Goal: Task Accomplishment & Management: Manage account settings

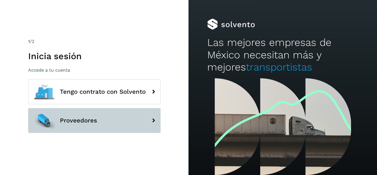
click at [129, 116] on button "Proveedores" at bounding box center [94, 120] width 132 height 25
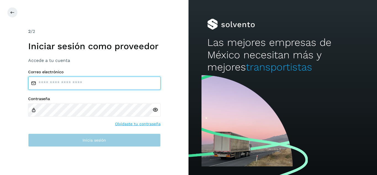
type input "**********"
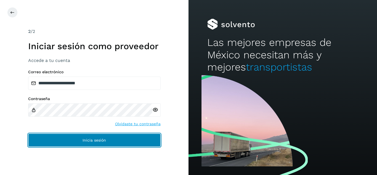
click at [113, 141] on button "Inicia sesión" at bounding box center [94, 139] width 132 height 13
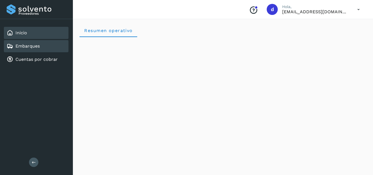
click at [28, 49] on link "Embarques" at bounding box center [27, 45] width 24 height 5
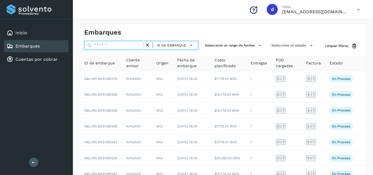
click at [120, 47] on input "text" at bounding box center [114, 45] width 60 height 9
paste input "**********"
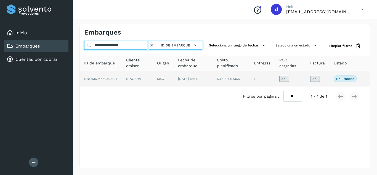
type input "**********"
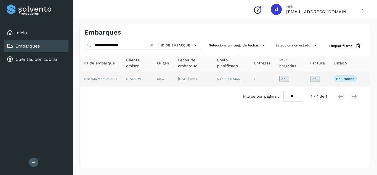
click at [97, 79] on span "NBL/MX.MX51060324" at bounding box center [100, 79] width 33 height 4
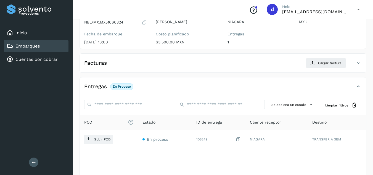
scroll to position [83, 0]
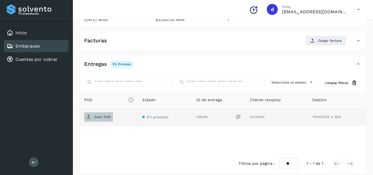
click at [108, 118] on p "Subir POD" at bounding box center [102, 117] width 17 height 4
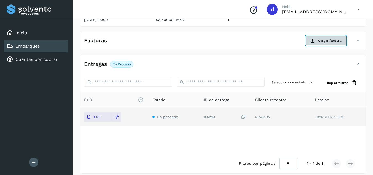
drag, startPoint x: 317, startPoint y: 42, endPoint x: 322, endPoint y: 40, distance: 5.0
click at [322, 40] on span "Cargar factura" at bounding box center [329, 40] width 23 height 5
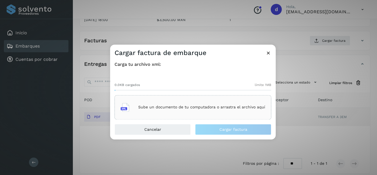
click at [151, 106] on p "Sube un documento de tu computadora o arrastra el archivo aquí" at bounding box center [201, 107] width 127 height 5
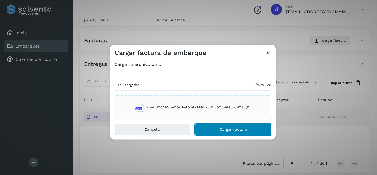
click at [230, 132] on button "Cargar factura" at bounding box center [233, 129] width 76 height 11
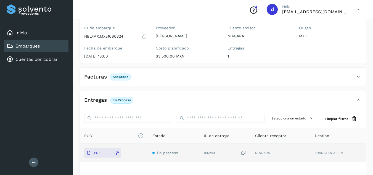
scroll to position [0, 0]
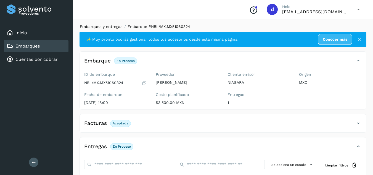
click at [101, 26] on link "Embarques y entregas" at bounding box center [101, 26] width 42 height 4
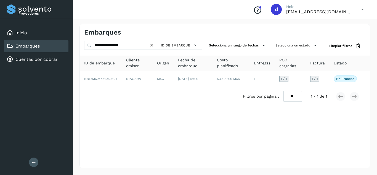
click at [152, 43] on icon at bounding box center [152, 45] width 6 height 6
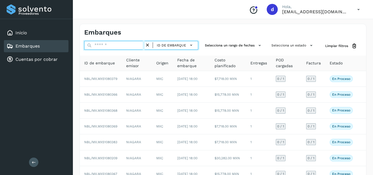
click at [130, 46] on input "text" at bounding box center [114, 45] width 60 height 9
paste input "**********"
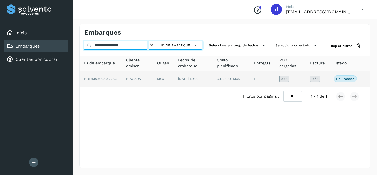
type input "**********"
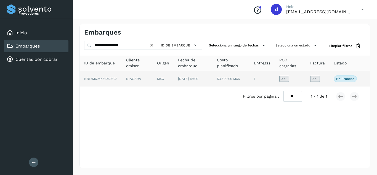
click at [114, 78] on span "NBL/MX.MX51060323" at bounding box center [100, 79] width 33 height 4
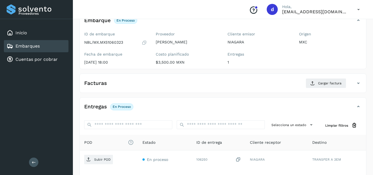
scroll to position [83, 0]
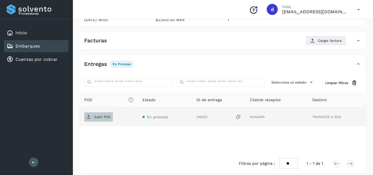
click at [93, 115] on span "Subir POD" at bounding box center [98, 116] width 29 height 9
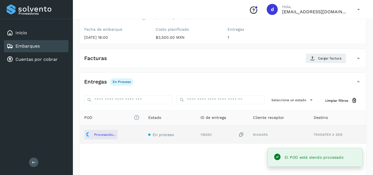
scroll to position [55, 0]
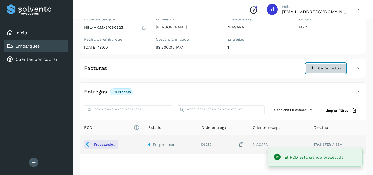
click at [319, 68] on span "Cargar factura" at bounding box center [329, 68] width 23 height 5
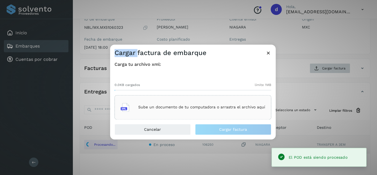
click at [319, 68] on div "Cargar factura de embarque Carga tu archivo xml: 0.0KB cargados límite 1MB Sube…" at bounding box center [188, 87] width 377 height 175
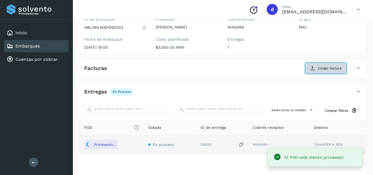
click at [307, 72] on button "Cargar factura" at bounding box center [325, 68] width 41 height 10
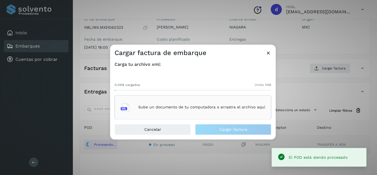
click at [198, 106] on p "Sube un documento de tu computadora o arrastra el archivo aquí" at bounding box center [201, 107] width 127 height 5
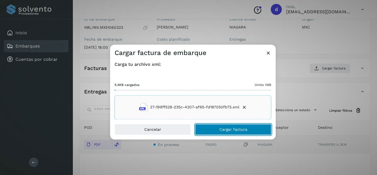
click at [245, 129] on span "Cargar factura" at bounding box center [233, 129] width 28 height 4
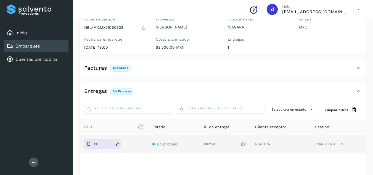
scroll to position [0, 0]
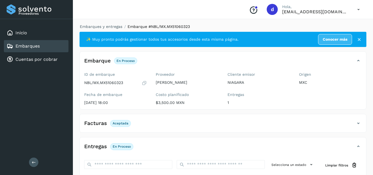
click at [215, 156] on div "Selecciona un estado Limpiar filtros" at bounding box center [223, 164] width 286 height 19
click at [103, 28] on link "Embarques y entregas" at bounding box center [101, 26] width 42 height 4
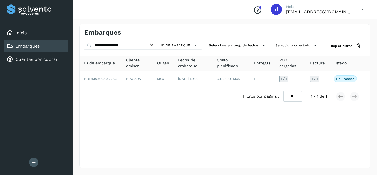
drag, startPoint x: 154, startPoint y: 45, endPoint x: 145, endPoint y: 45, distance: 9.4
click at [154, 45] on icon at bounding box center [152, 45] width 6 height 6
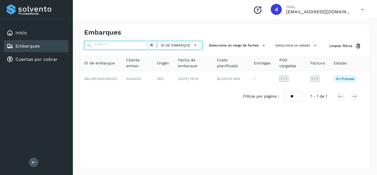
click at [144, 45] on input "text" at bounding box center [116, 45] width 65 height 9
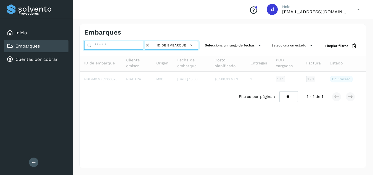
paste input "**********"
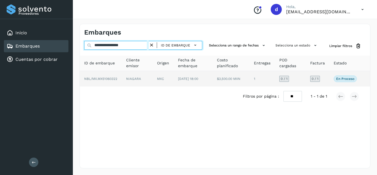
type input "**********"
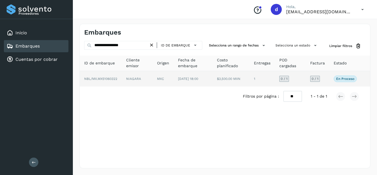
click at [110, 78] on span "NBL/MX.MX51060322" at bounding box center [100, 79] width 33 height 4
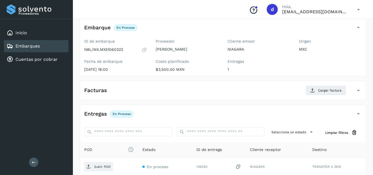
scroll to position [83, 0]
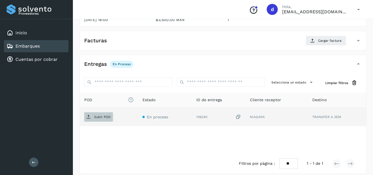
click at [104, 119] on p "Subir POD" at bounding box center [102, 117] width 17 height 4
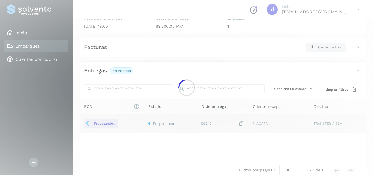
scroll to position [28, 0]
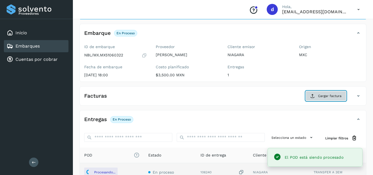
click at [318, 96] on button "Cargar factura" at bounding box center [325, 96] width 41 height 10
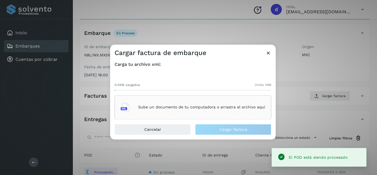
click at [191, 109] on p "Sube un documento de tu computadora o arrastra el archivo aquí" at bounding box center [201, 107] width 127 height 5
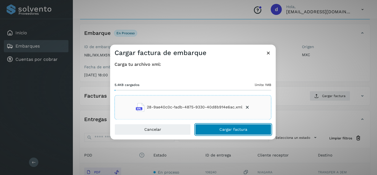
click at [217, 126] on button "Cargar factura" at bounding box center [233, 129] width 76 height 11
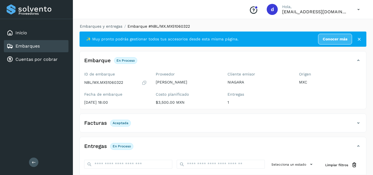
scroll to position [0, 0]
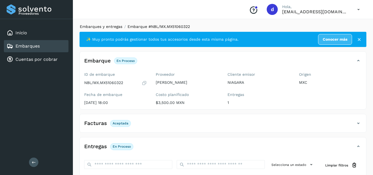
click at [90, 26] on link "Embarques y entregas" at bounding box center [101, 26] width 42 height 4
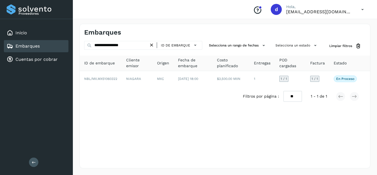
click at [153, 44] on icon at bounding box center [152, 45] width 6 height 6
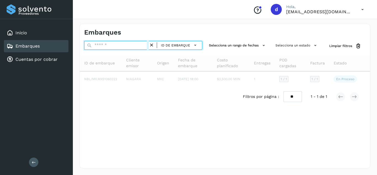
click at [139, 46] on input "text" at bounding box center [116, 45] width 65 height 9
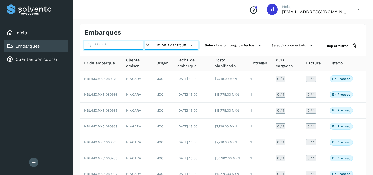
paste input "**********"
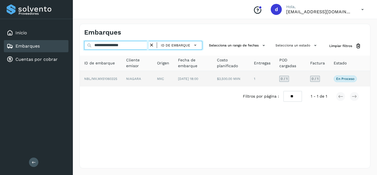
type input "**********"
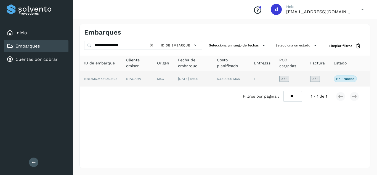
click at [112, 78] on span "NBL/MX.MX51060325" at bounding box center [100, 79] width 33 height 4
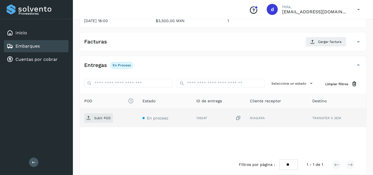
scroll to position [83, 0]
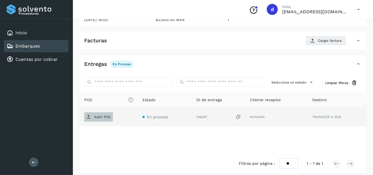
click at [107, 118] on p "Subir POD" at bounding box center [102, 117] width 17 height 4
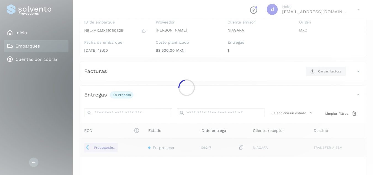
scroll to position [28, 0]
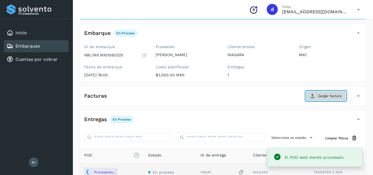
click at [317, 95] on button "Cargar factura" at bounding box center [325, 96] width 41 height 10
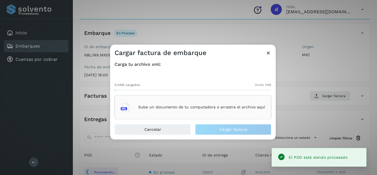
click at [187, 102] on div "Sube un documento de tu computadora o arrastra el archivo aquí" at bounding box center [192, 107] width 144 height 15
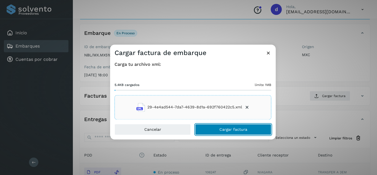
click at [244, 129] on span "Cargar factura" at bounding box center [233, 129] width 28 height 4
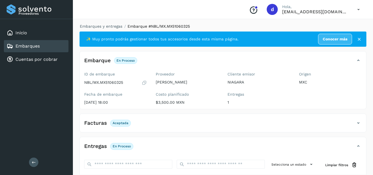
scroll to position [0, 0]
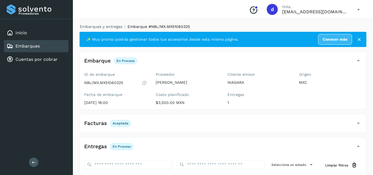
click at [115, 24] on li "Embarques y entregas" at bounding box center [99, 27] width 46 height 6
click at [114, 26] on link "Embarques y entregas" at bounding box center [101, 26] width 42 height 4
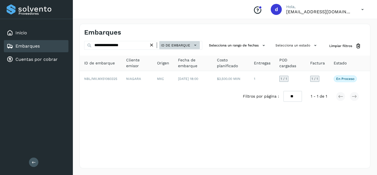
drag, startPoint x: 160, startPoint y: 42, endPoint x: 156, endPoint y: 43, distance: 3.9
click at [160, 42] on button "ID de embarque" at bounding box center [179, 45] width 41 height 8
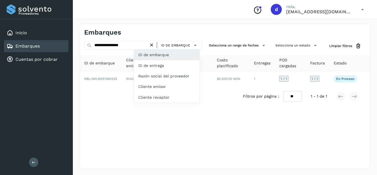
click at [152, 45] on div at bounding box center [188, 87] width 377 height 175
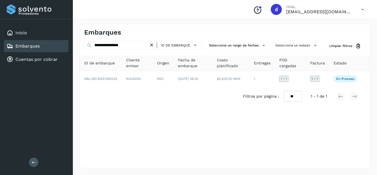
click at [152, 45] on icon at bounding box center [152, 45] width 6 height 6
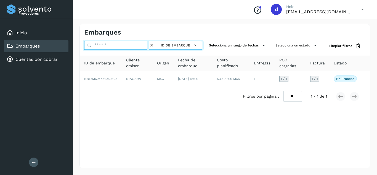
click at [138, 47] on input "text" at bounding box center [116, 45] width 65 height 9
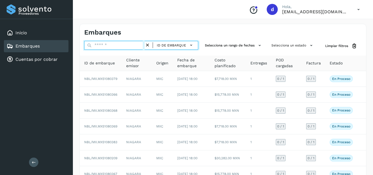
paste input "**********"
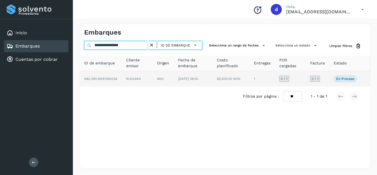
type input "**********"
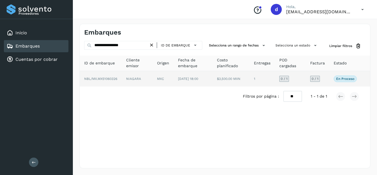
click at [94, 76] on td "NBL/MX.MX51060326" at bounding box center [101, 78] width 42 height 15
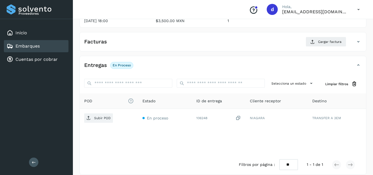
scroll to position [88, 0]
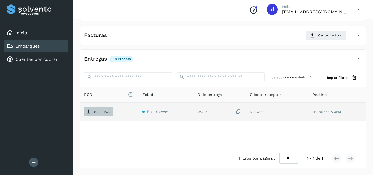
click at [100, 110] on p "Subir POD" at bounding box center [102, 111] width 17 height 4
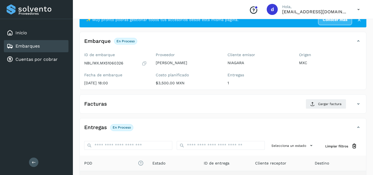
scroll to position [0, 0]
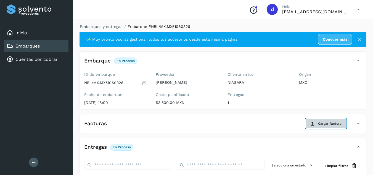
click at [319, 121] on button "Cargar factura" at bounding box center [325, 123] width 41 height 10
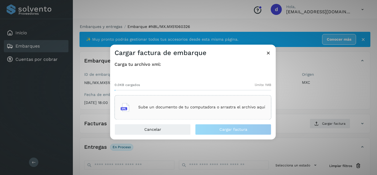
click at [173, 108] on p "Sube un documento de tu computadora o arrastra el archivo aquí" at bounding box center [201, 107] width 127 height 5
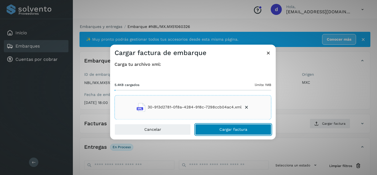
click at [238, 127] on span "Cargar factura" at bounding box center [233, 129] width 28 height 4
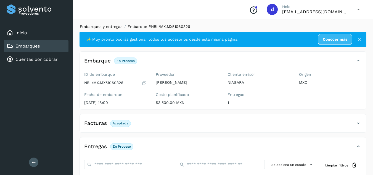
click at [114, 28] on link "Embarques y entregas" at bounding box center [101, 26] width 42 height 4
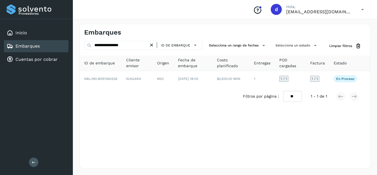
click at [153, 46] on icon at bounding box center [152, 45] width 6 height 6
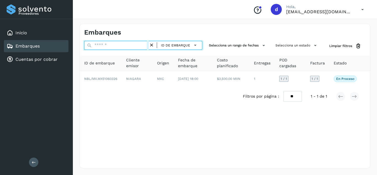
click at [128, 45] on input "text" at bounding box center [116, 45] width 65 height 9
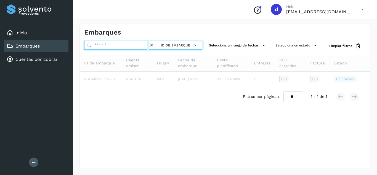
paste input "**********"
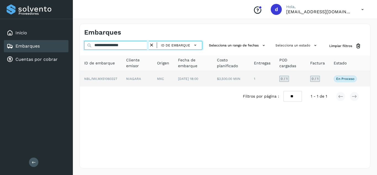
type input "**********"
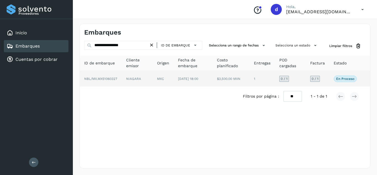
click at [116, 80] on span "NBL/MX.MX51060327" at bounding box center [100, 79] width 33 height 4
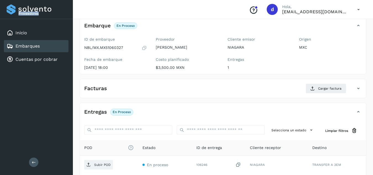
scroll to position [83, 0]
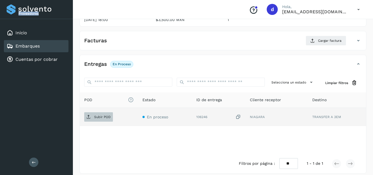
click at [106, 116] on p "Subir POD" at bounding box center [102, 117] width 17 height 4
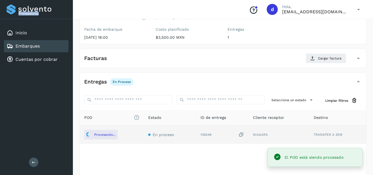
scroll to position [55, 0]
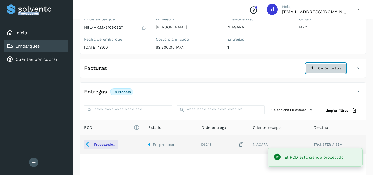
click at [319, 71] on button "Cargar factura" at bounding box center [325, 68] width 41 height 10
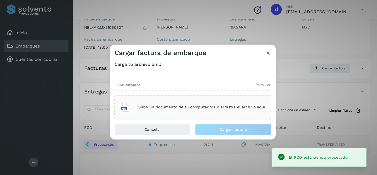
click at [251, 103] on div "Sube un documento de tu computadora o arrastra el archivo aquí" at bounding box center [192, 107] width 144 height 15
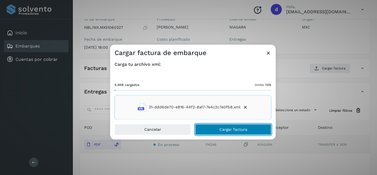
click at [239, 127] on button "Cargar factura" at bounding box center [233, 129] width 76 height 11
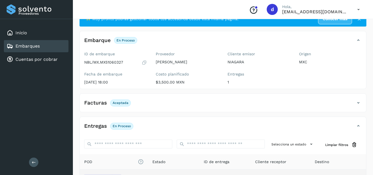
scroll to position [0, 0]
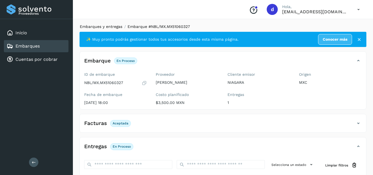
click at [115, 25] on link "Embarques y entregas" at bounding box center [101, 26] width 42 height 4
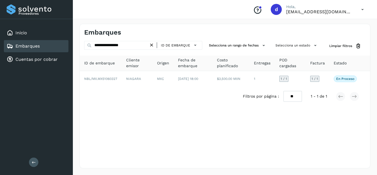
click at [154, 45] on icon at bounding box center [152, 45] width 6 height 6
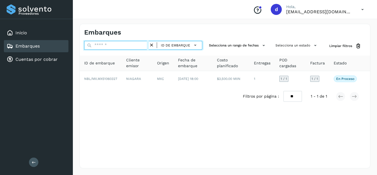
click at [138, 45] on input "text" at bounding box center [116, 45] width 65 height 9
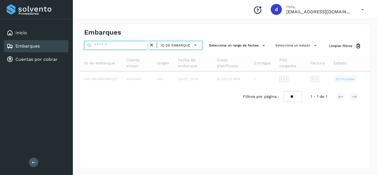
paste input "**********"
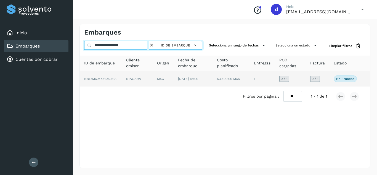
type input "**********"
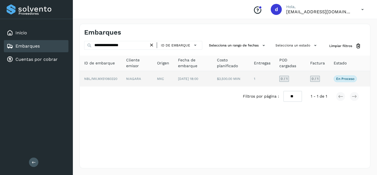
click at [117, 80] on span "NBL/MX.MX51060320" at bounding box center [100, 79] width 33 height 4
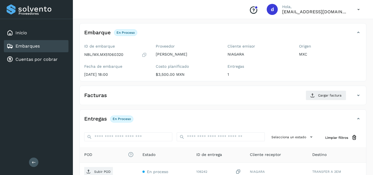
scroll to position [55, 0]
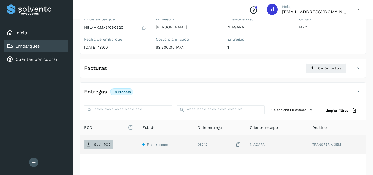
click at [109, 146] on p "Subir POD" at bounding box center [102, 144] width 17 height 4
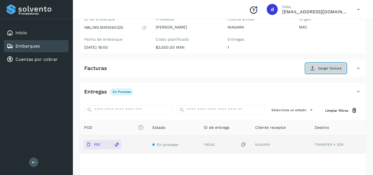
click at [319, 68] on span "Cargar factura" at bounding box center [329, 68] width 23 height 5
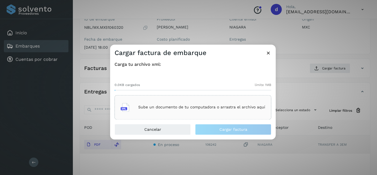
click at [167, 106] on p "Sube un documento de tu computadora o arrastra el archivo aquí" at bounding box center [201, 107] width 127 height 5
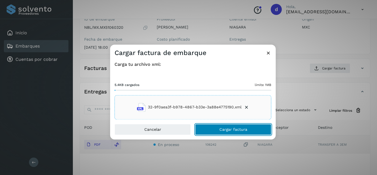
click at [227, 129] on span "Cargar factura" at bounding box center [233, 129] width 28 height 4
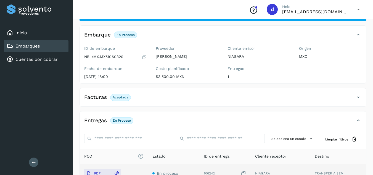
scroll to position [0, 0]
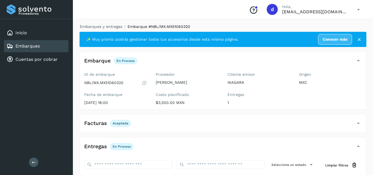
click at [103, 29] on li "Embarques y entregas" at bounding box center [99, 27] width 46 height 6
click at [106, 28] on link "Embarques y entregas" at bounding box center [101, 26] width 42 height 4
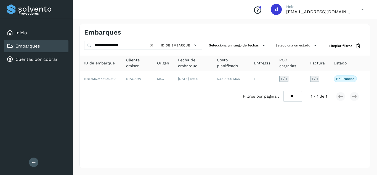
drag, startPoint x: 154, startPoint y: 43, endPoint x: 139, endPoint y: 45, distance: 14.8
click at [154, 44] on icon at bounding box center [152, 45] width 6 height 6
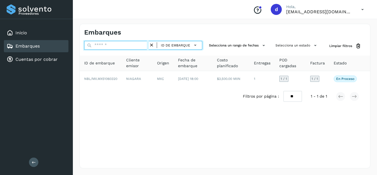
click at [139, 45] on input "text" at bounding box center [116, 45] width 65 height 9
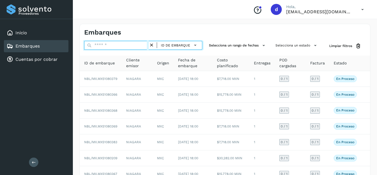
paste input "**********"
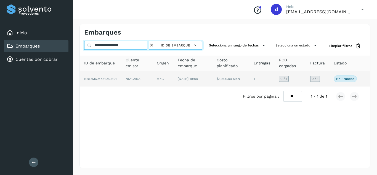
type input "**********"
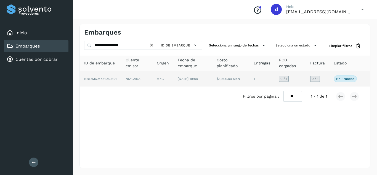
click at [113, 79] on span "NBL/MX.MX51060321" at bounding box center [100, 79] width 33 height 4
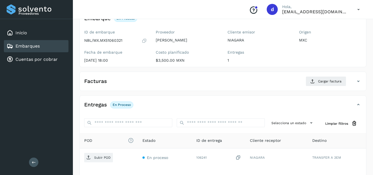
scroll to position [83, 0]
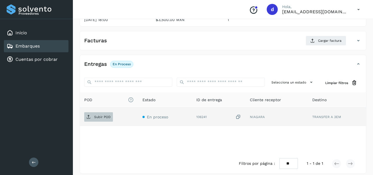
click at [107, 121] on span "Subir POD" at bounding box center [98, 116] width 29 height 9
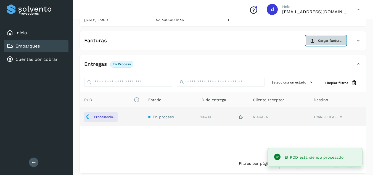
click at [324, 42] on span "Cargar factura" at bounding box center [329, 40] width 23 height 5
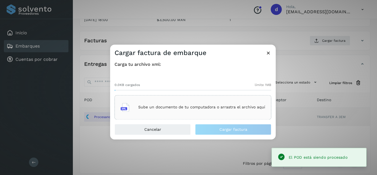
click at [207, 102] on div "Sube un documento de tu computadora o arrastra el archivo aquí" at bounding box center [192, 107] width 144 height 15
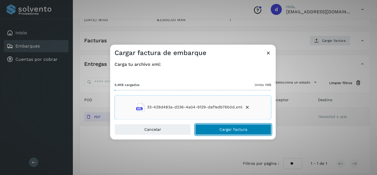
click at [245, 127] on span "Cargar factura" at bounding box center [233, 129] width 28 height 4
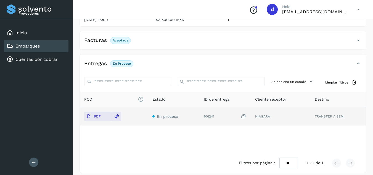
scroll to position [0, 0]
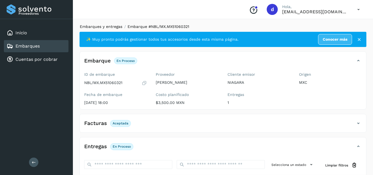
click at [107, 26] on link "Embarques y entregas" at bounding box center [101, 26] width 42 height 4
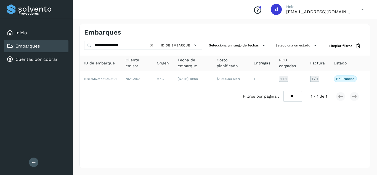
click at [152, 44] on icon at bounding box center [152, 45] width 6 height 6
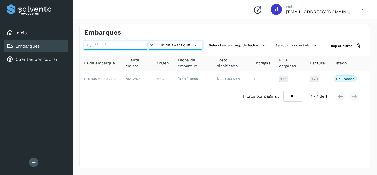
click at [138, 47] on input "text" at bounding box center [116, 45] width 65 height 9
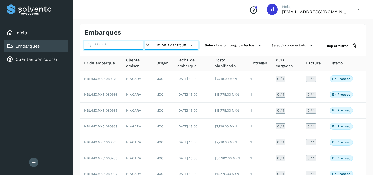
paste input "**********"
type input "**********"
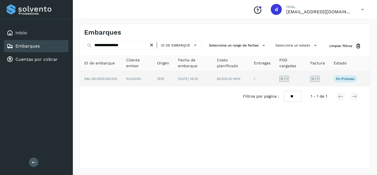
click at [117, 80] on span "NBL/MX.MX51062302" at bounding box center [100, 79] width 33 height 4
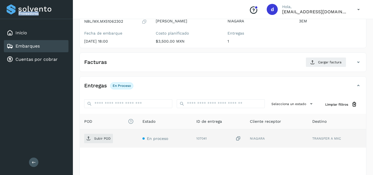
scroll to position [83, 0]
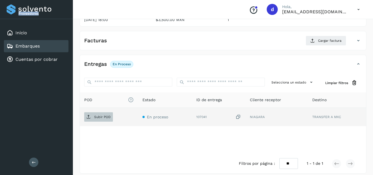
click at [106, 117] on p "Subir POD" at bounding box center [102, 117] width 17 height 4
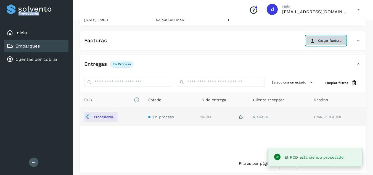
click at [328, 45] on button "Cargar factura" at bounding box center [325, 41] width 41 height 10
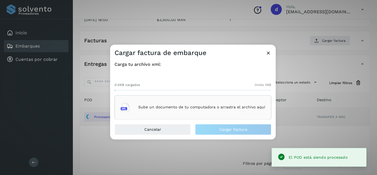
click at [218, 113] on div "Sube un documento de tu computadora o arrastra el archivo aquí" at bounding box center [192, 107] width 144 height 15
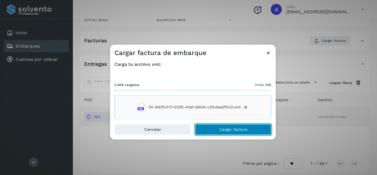
click at [262, 127] on button "Cargar factura" at bounding box center [233, 129] width 76 height 11
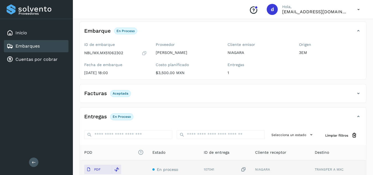
scroll to position [0, 0]
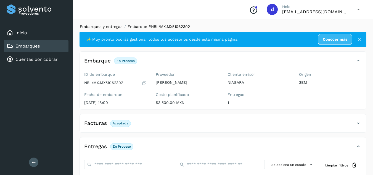
click at [98, 27] on link "Embarques y entregas" at bounding box center [101, 26] width 42 height 4
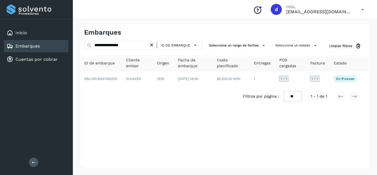
click at [154, 47] on icon at bounding box center [152, 45] width 6 height 6
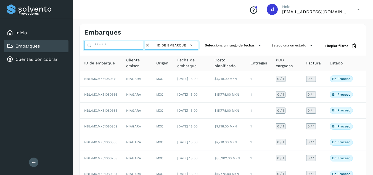
click at [136, 46] on input "text" at bounding box center [114, 45] width 60 height 9
paste input "**********"
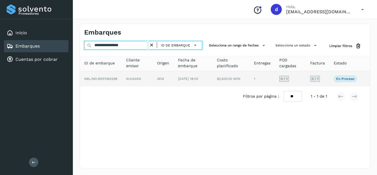
type input "**********"
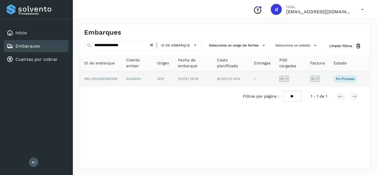
click at [107, 79] on span "NBL/MX.MX51062299" at bounding box center [100, 79] width 33 height 4
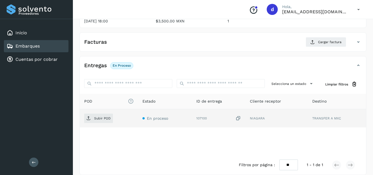
scroll to position [83, 0]
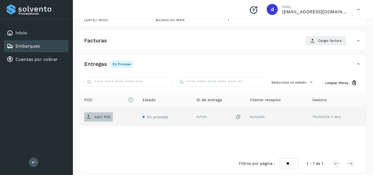
click at [101, 114] on span "Subir POD" at bounding box center [98, 116] width 29 height 9
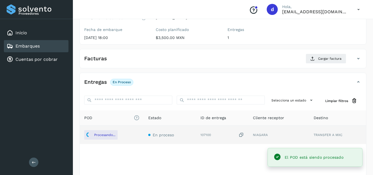
scroll to position [55, 0]
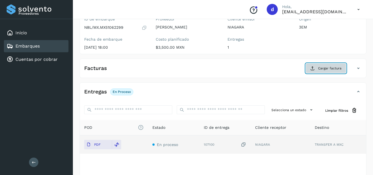
click at [321, 69] on span "Cargar factura" at bounding box center [329, 68] width 23 height 5
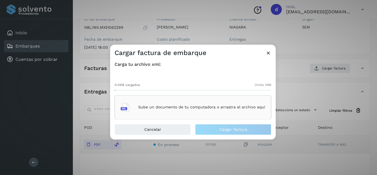
click at [179, 109] on p "Sube un documento de tu computadora o arrastra el archivo aquí" at bounding box center [201, 107] width 127 height 5
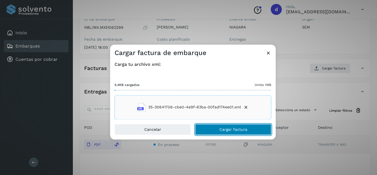
click at [229, 128] on span "Cargar factura" at bounding box center [233, 129] width 28 height 4
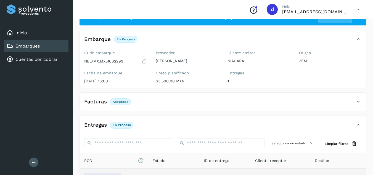
scroll to position [0, 0]
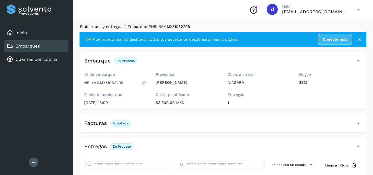
click at [113, 26] on link "Embarques y entregas" at bounding box center [101, 26] width 42 height 4
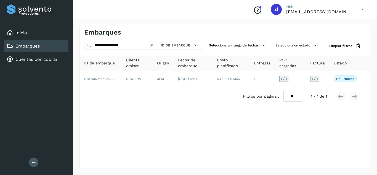
click at [152, 44] on icon at bounding box center [152, 45] width 6 height 6
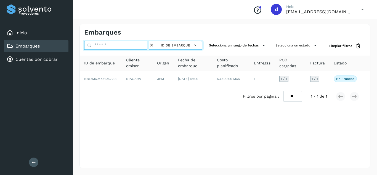
click at [137, 47] on input "text" at bounding box center [116, 45] width 65 height 9
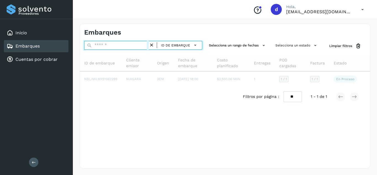
paste input "**********"
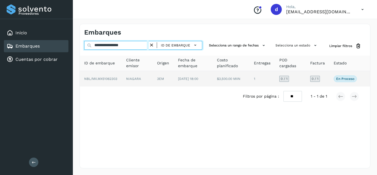
type input "**********"
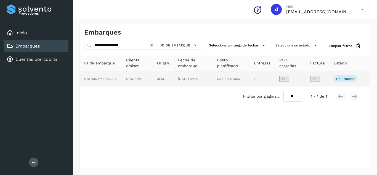
click at [111, 78] on span "NBL/MX.MX51062303" at bounding box center [100, 79] width 33 height 4
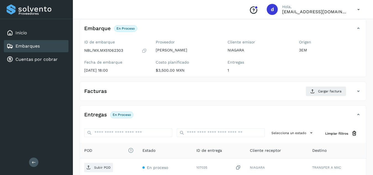
scroll to position [83, 0]
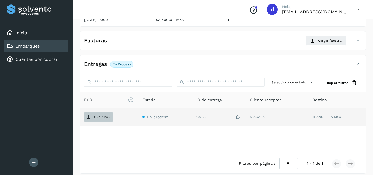
click at [105, 114] on span "Subir POD" at bounding box center [98, 116] width 29 height 9
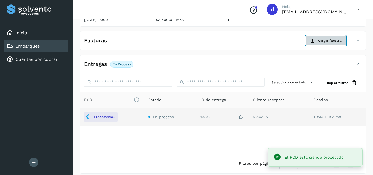
click at [322, 42] on span "Cargar factura" at bounding box center [329, 40] width 23 height 5
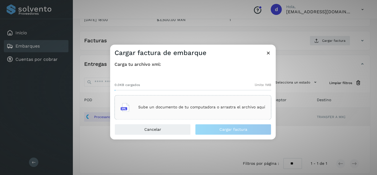
click at [183, 105] on p "Sube un documento de tu computadora o arrastra el archivo aquí" at bounding box center [201, 107] width 127 height 5
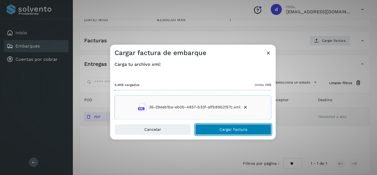
click at [214, 126] on button "Cargar factura" at bounding box center [233, 129] width 76 height 11
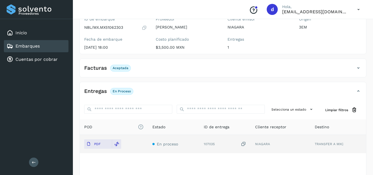
scroll to position [0, 0]
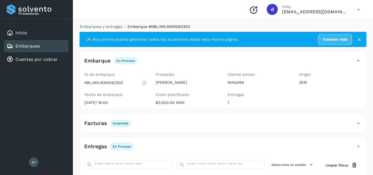
click at [357, 123] on icon at bounding box center [358, 123] width 7 height 7
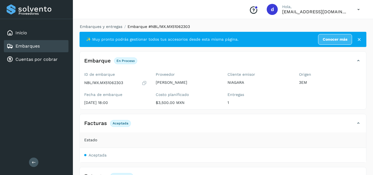
click at [125, 123] on p "Aceptada" at bounding box center [121, 123] width 16 height 4
click at [111, 123] on span "Aceptada" at bounding box center [120, 123] width 21 height 7
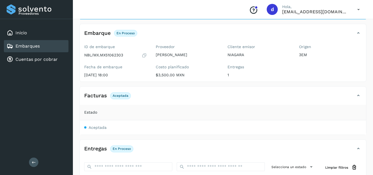
click at [119, 94] on p "Aceptada" at bounding box center [121, 95] width 16 height 4
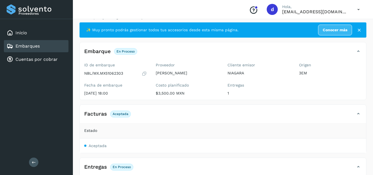
scroll to position [0, 0]
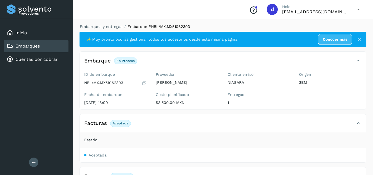
click at [113, 29] on li "Embarques y entregas" at bounding box center [99, 27] width 46 height 6
click at [114, 26] on link "Embarques y entregas" at bounding box center [101, 26] width 42 height 4
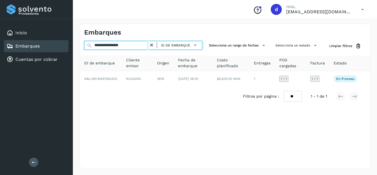
click at [149, 45] on input "**********" at bounding box center [116, 45] width 65 height 9
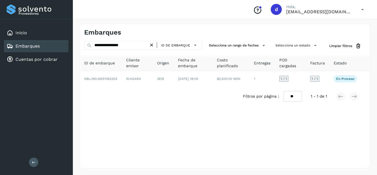
click at [152, 45] on icon at bounding box center [152, 45] width 6 height 6
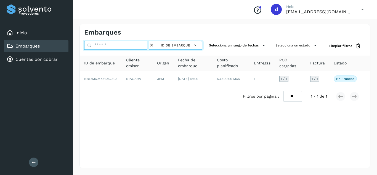
click at [141, 44] on input "text" at bounding box center [116, 45] width 65 height 9
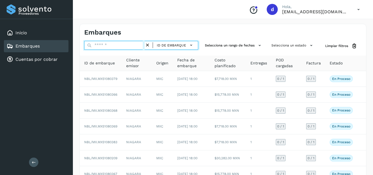
paste input "**********"
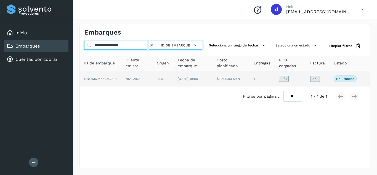
type input "**********"
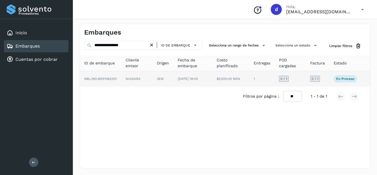
click at [114, 79] on span "NBL/MX.MX51062301" at bounding box center [100, 79] width 33 height 4
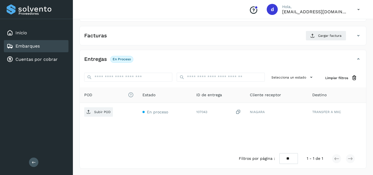
scroll to position [88, 0]
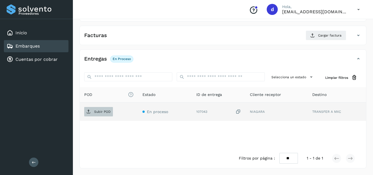
click at [106, 114] on span "Subir POD" at bounding box center [98, 111] width 29 height 9
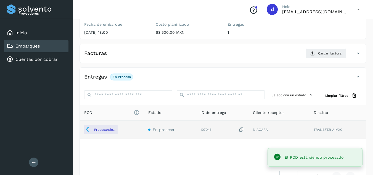
scroll to position [60, 0]
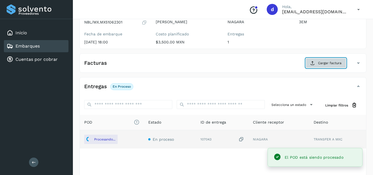
click at [311, 63] on icon at bounding box center [312, 63] width 4 height 4
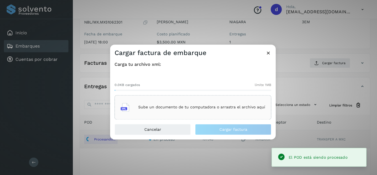
click at [158, 110] on div "Sube un documento de tu computadora o arrastra el archivo aquí" at bounding box center [192, 107] width 144 height 15
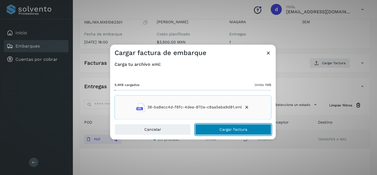
click at [215, 133] on button "Cargar factura" at bounding box center [233, 129] width 76 height 11
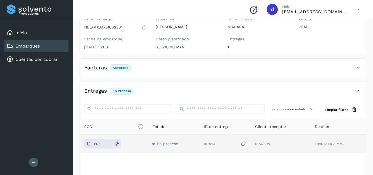
scroll to position [0, 0]
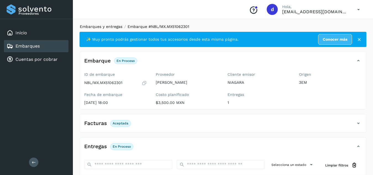
click at [110, 26] on link "Embarques y entregas" at bounding box center [101, 26] width 42 height 4
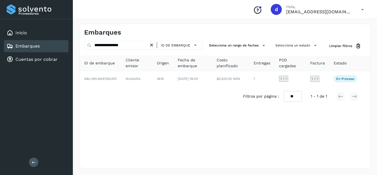
click at [154, 44] on icon at bounding box center [152, 45] width 6 height 6
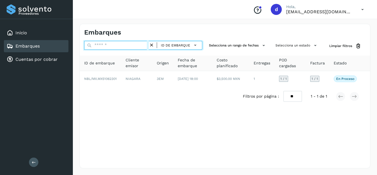
click at [137, 47] on input "text" at bounding box center [116, 45] width 65 height 9
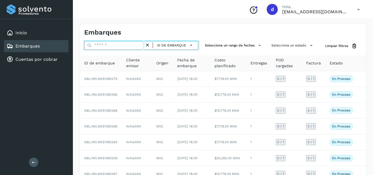
paste input "**********"
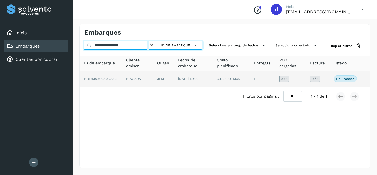
type input "**********"
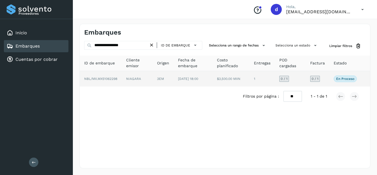
click at [115, 80] on span "NBL/MX.MX51062298" at bounding box center [100, 79] width 33 height 4
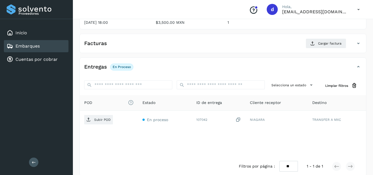
scroll to position [83, 0]
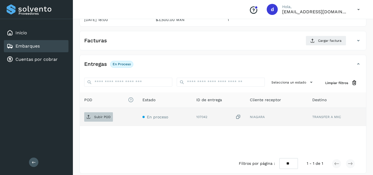
click at [96, 117] on p "Subir POD" at bounding box center [102, 117] width 17 height 4
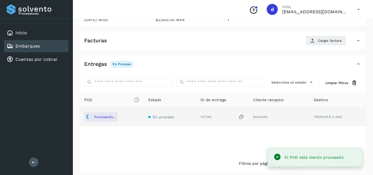
scroll to position [28, 0]
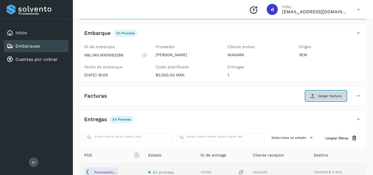
click at [317, 95] on button "Cargar factura" at bounding box center [325, 96] width 41 height 10
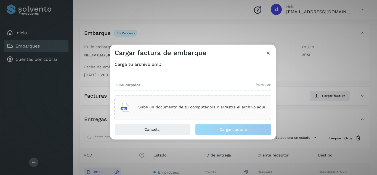
click at [201, 105] on p "Sube un documento de tu computadora o arrastra el archivo aquí" at bounding box center [201, 107] width 127 height 5
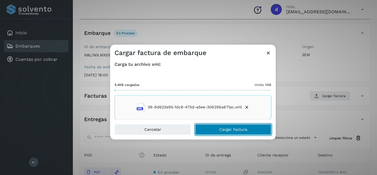
click at [246, 131] on span "Cargar factura" at bounding box center [233, 129] width 28 height 4
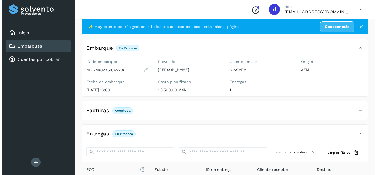
scroll to position [0, 0]
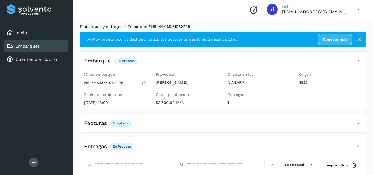
click at [100, 26] on link "Embarques y entregas" at bounding box center [101, 26] width 42 height 4
